Goal: Information Seeking & Learning: Learn about a topic

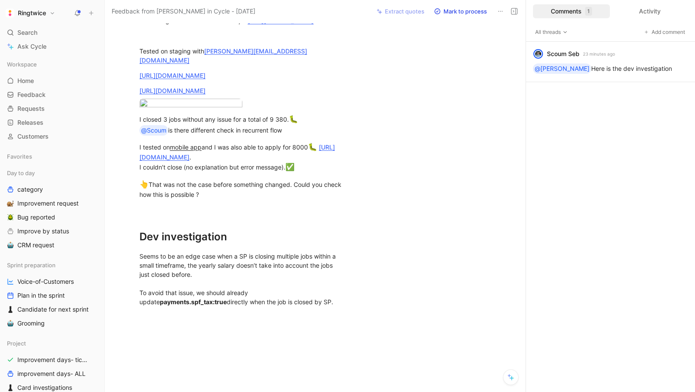
scroll to position [282, 0]
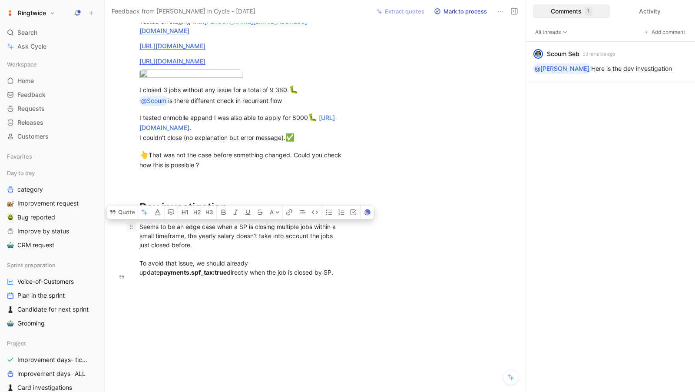
drag, startPoint x: 251, startPoint y: 330, endPoint x: 130, endPoint y: 278, distance: 131.8
click at [130, 278] on div "Description SP who are able to close a job while exceeding legal income limit. …" at bounding box center [242, 46] width 238 height 482
click at [168, 215] on icon "button" at bounding box center [171, 212] width 7 height 7
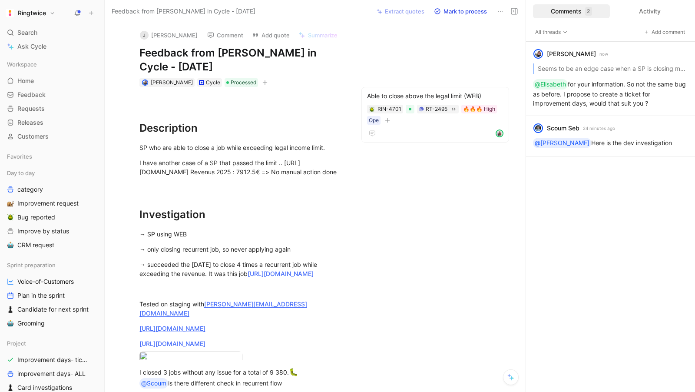
scroll to position [344, 0]
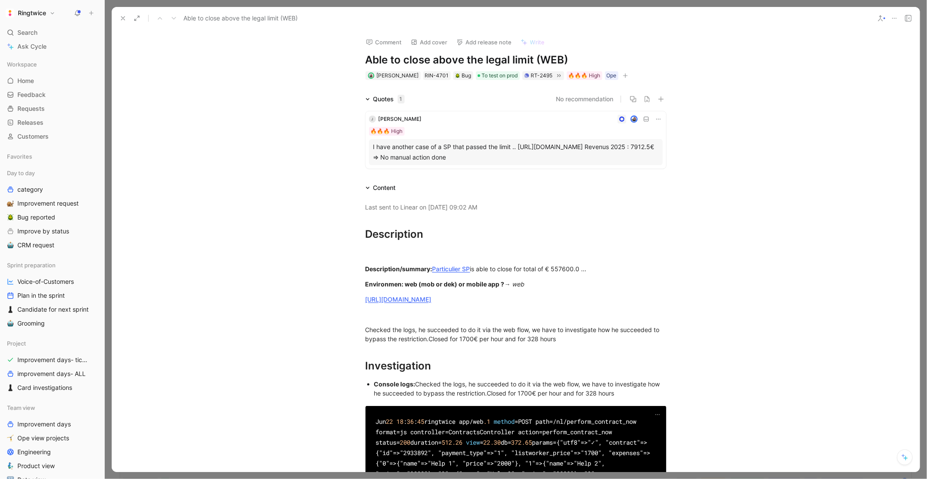
scroll to position [879, 0]
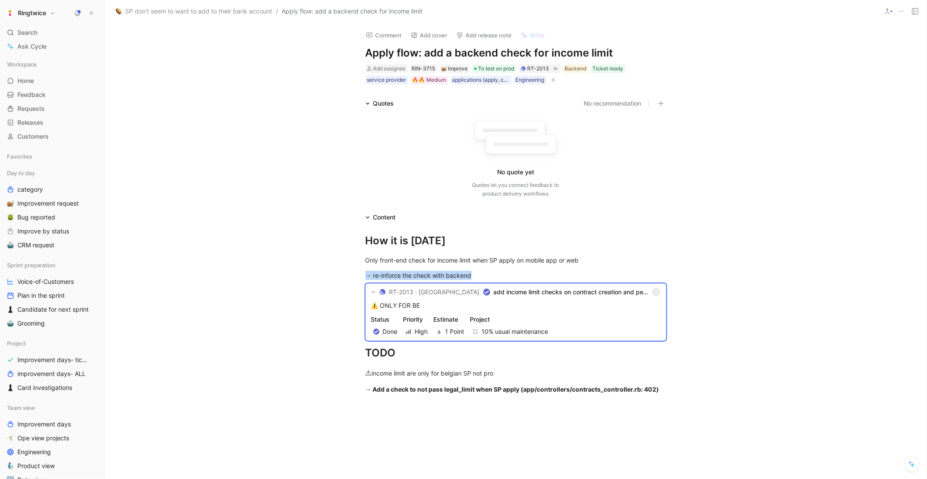
scroll to position [3, 0]
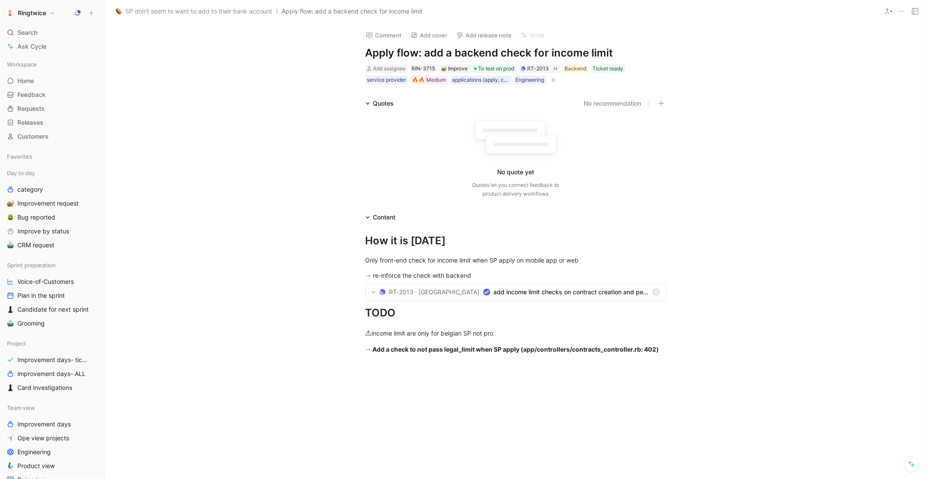
scroll to position [3, 0]
